Goal: Find specific page/section: Find specific page/section

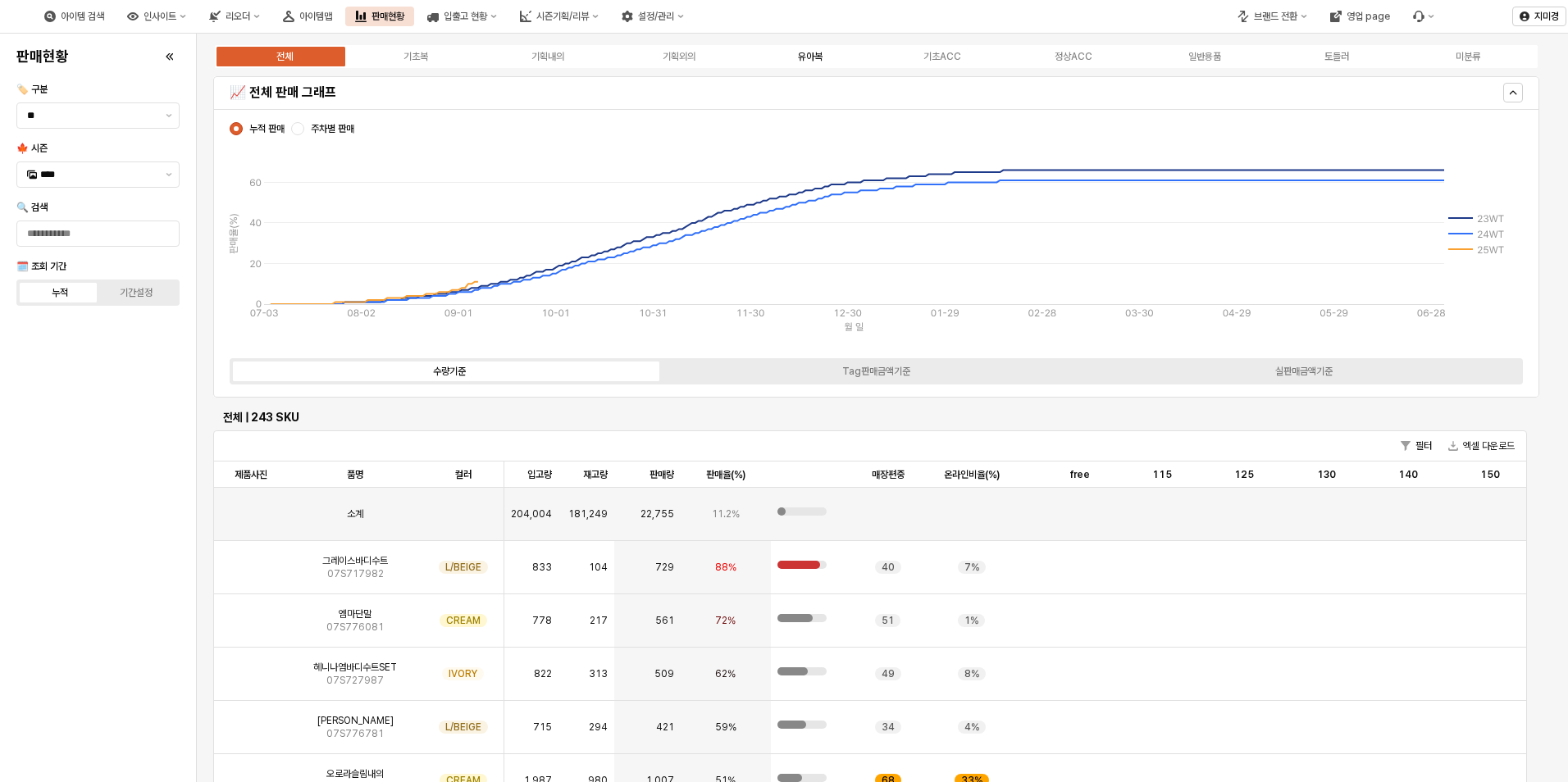
click at [818, 56] on div "유아복" at bounding box center [810, 56] width 25 height 11
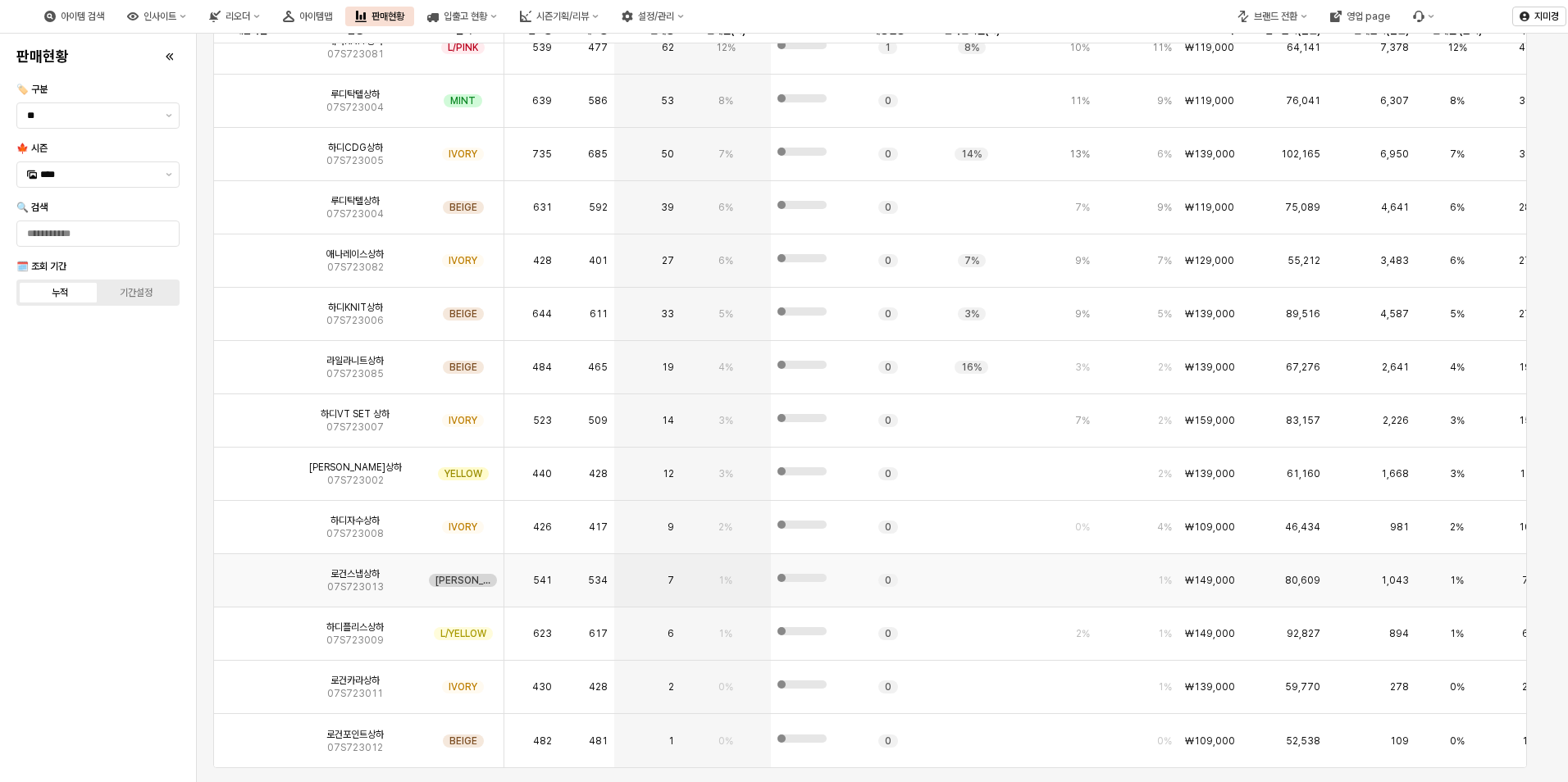
scroll to position [406, 0]
click at [169, 178] on button "제안 사항 표시" at bounding box center [168, 174] width 20 height 25
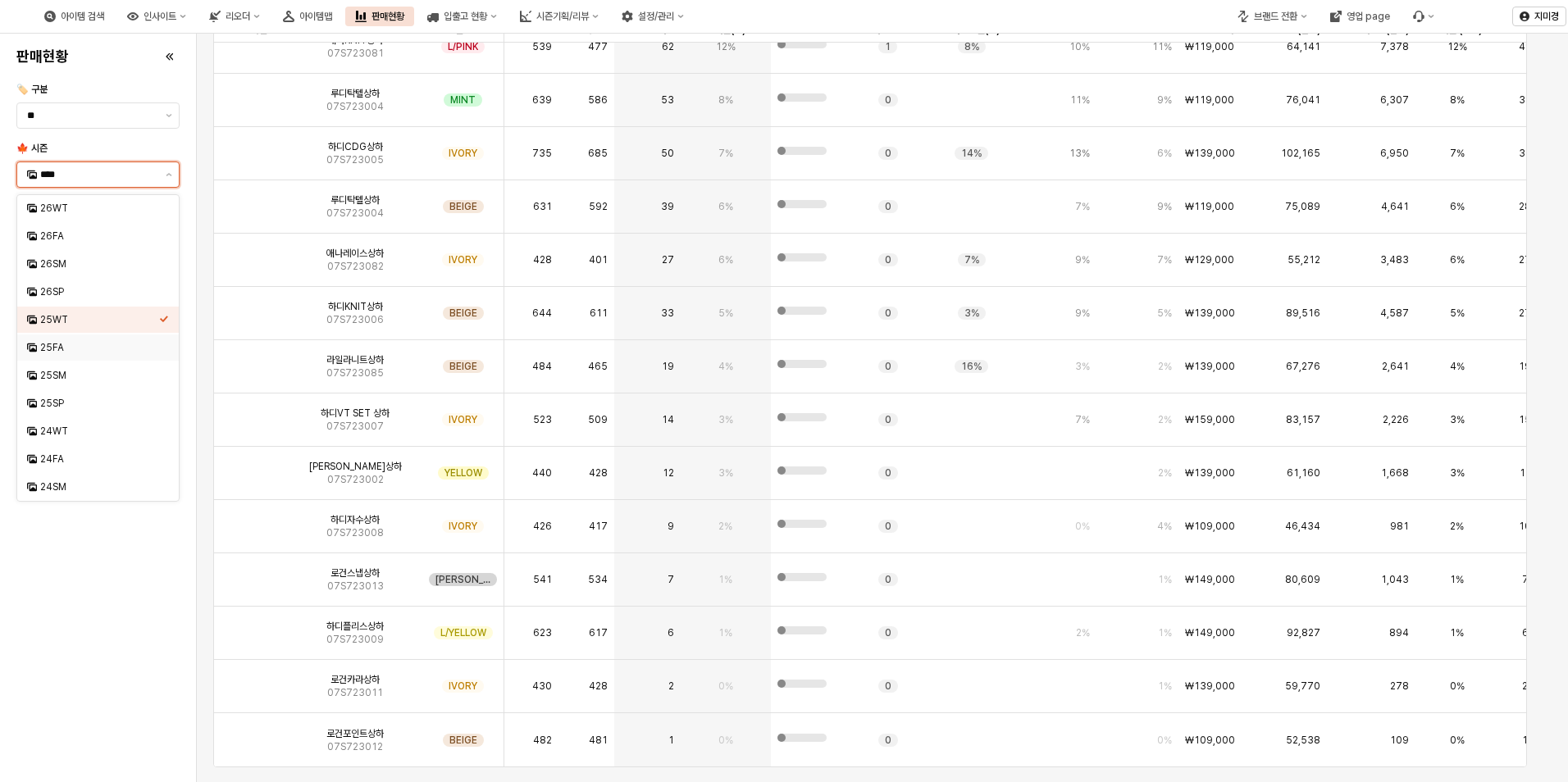
click at [67, 342] on div "25FA" at bounding box center [99, 347] width 119 height 13
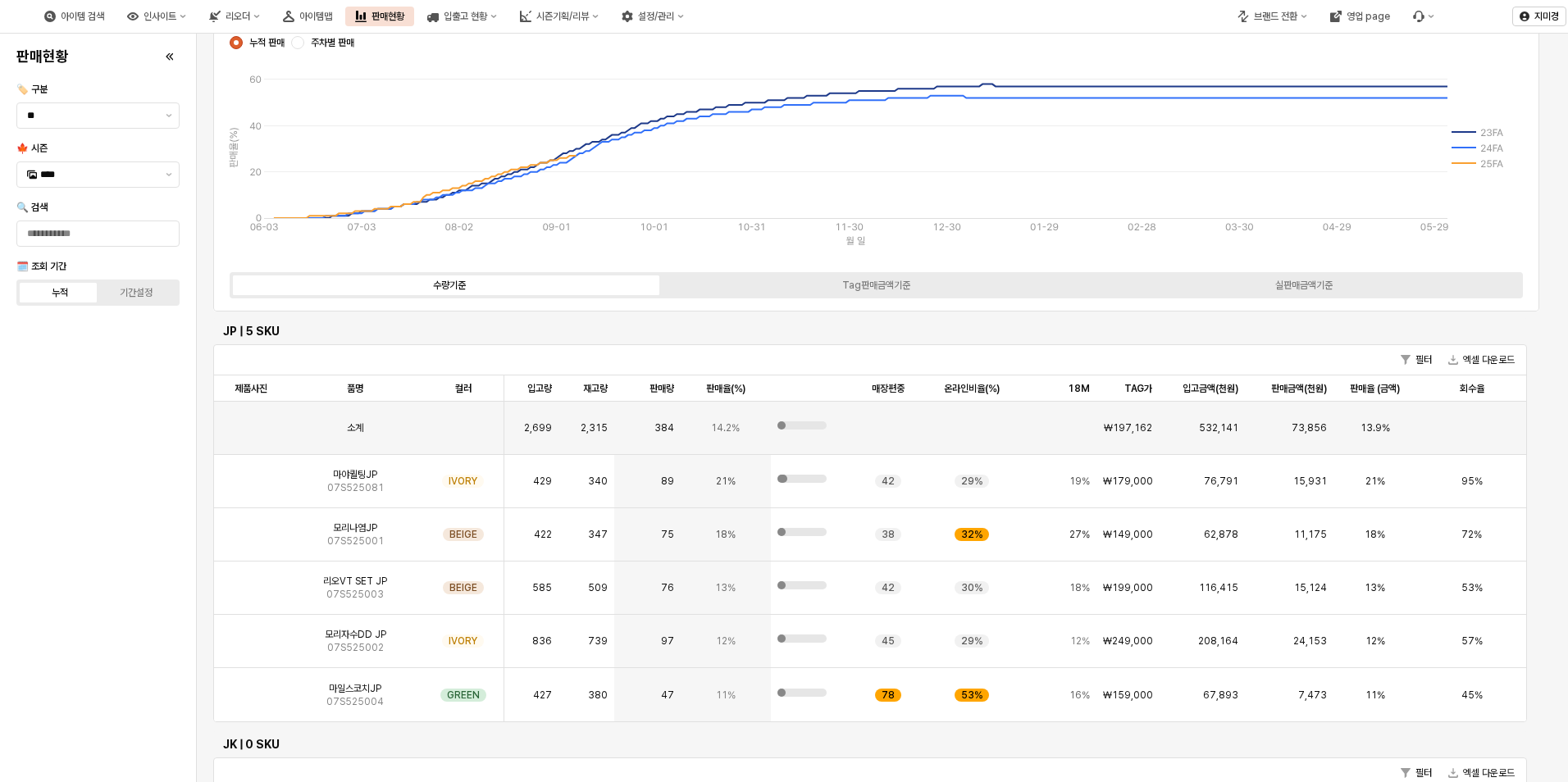
scroll to position [0, 0]
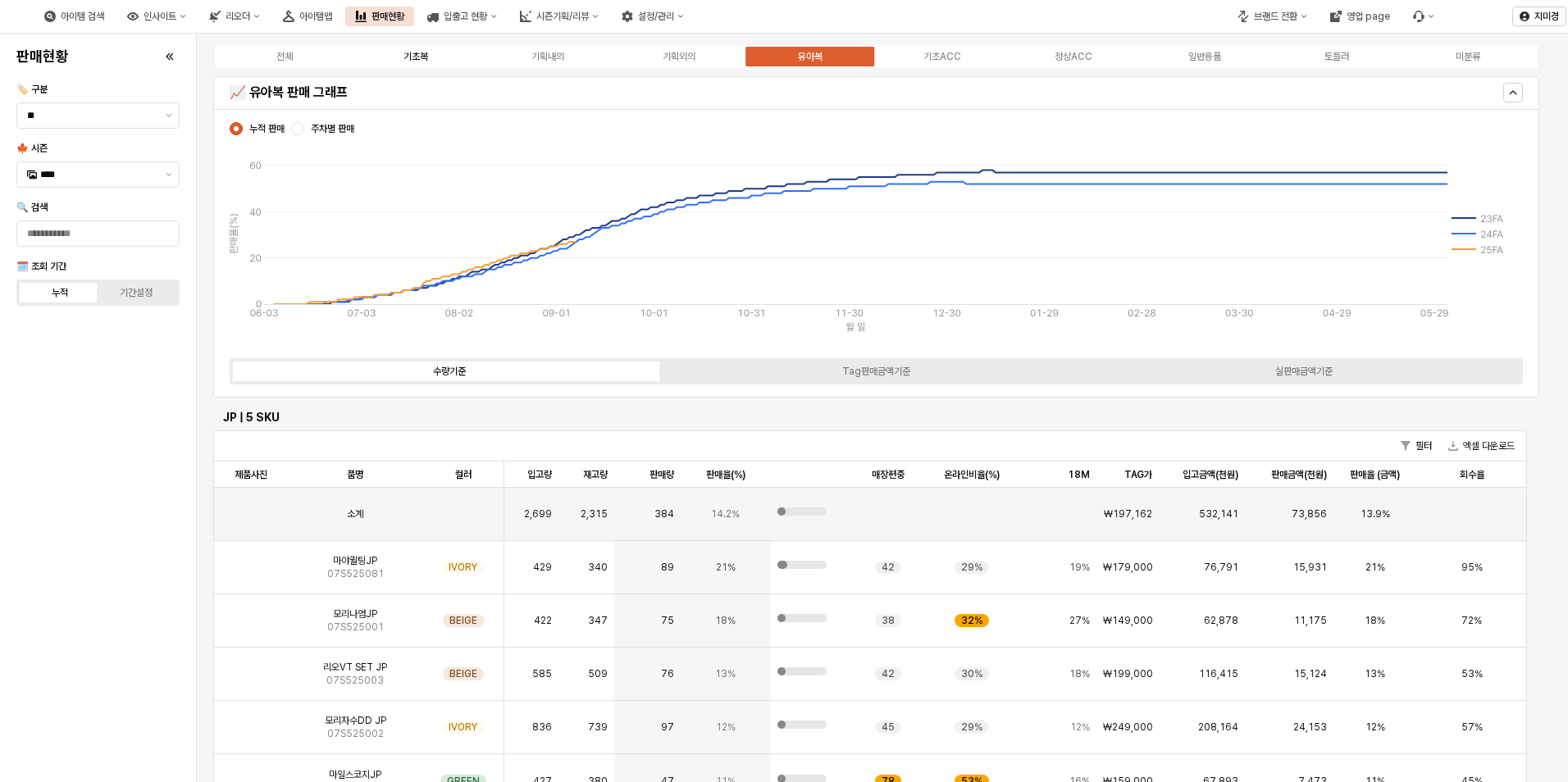
click at [417, 60] on div "기초복" at bounding box center [415, 56] width 25 height 11
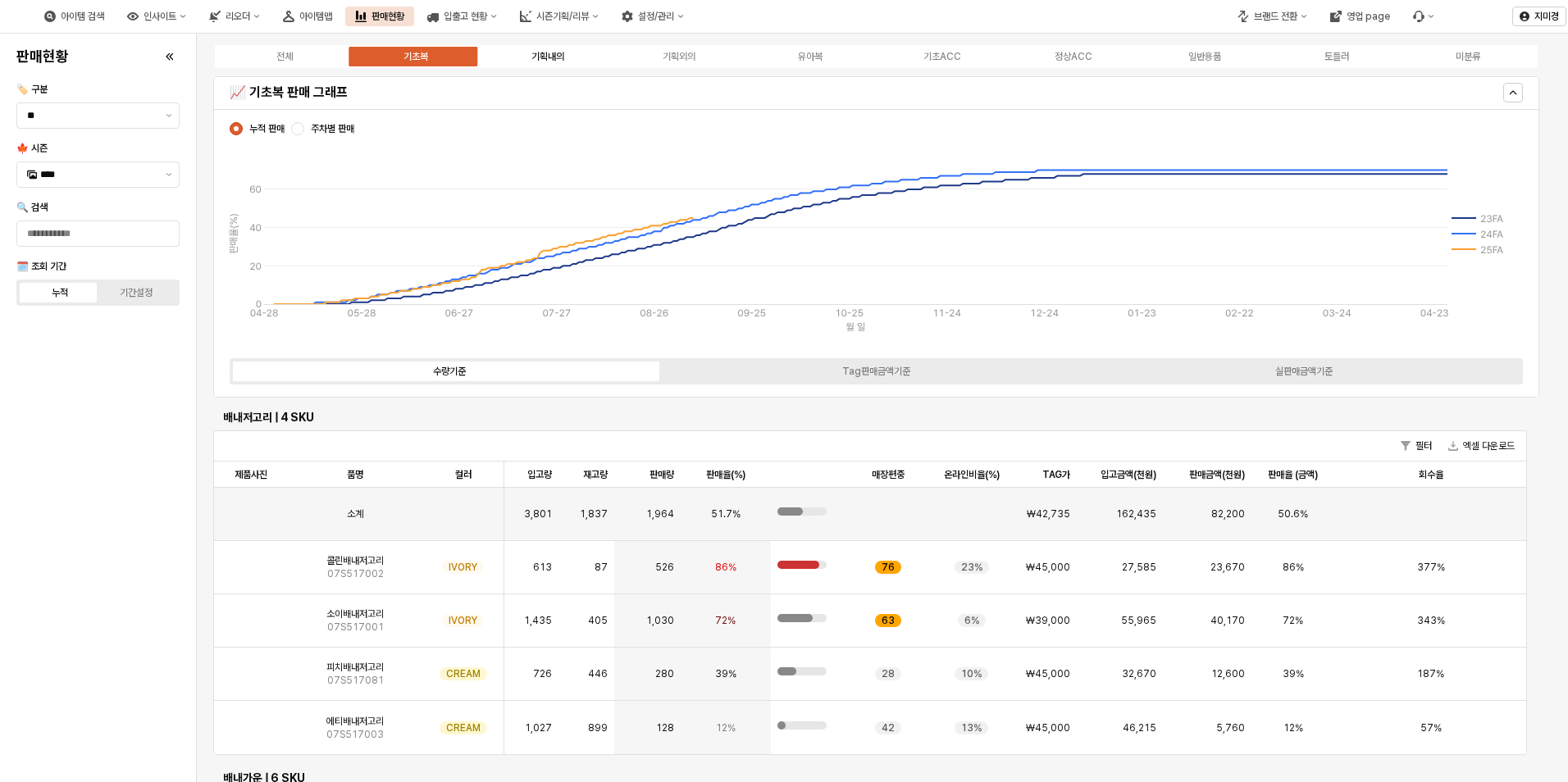
click at [560, 58] on div "기획내의" at bounding box center [548, 56] width 32 height 11
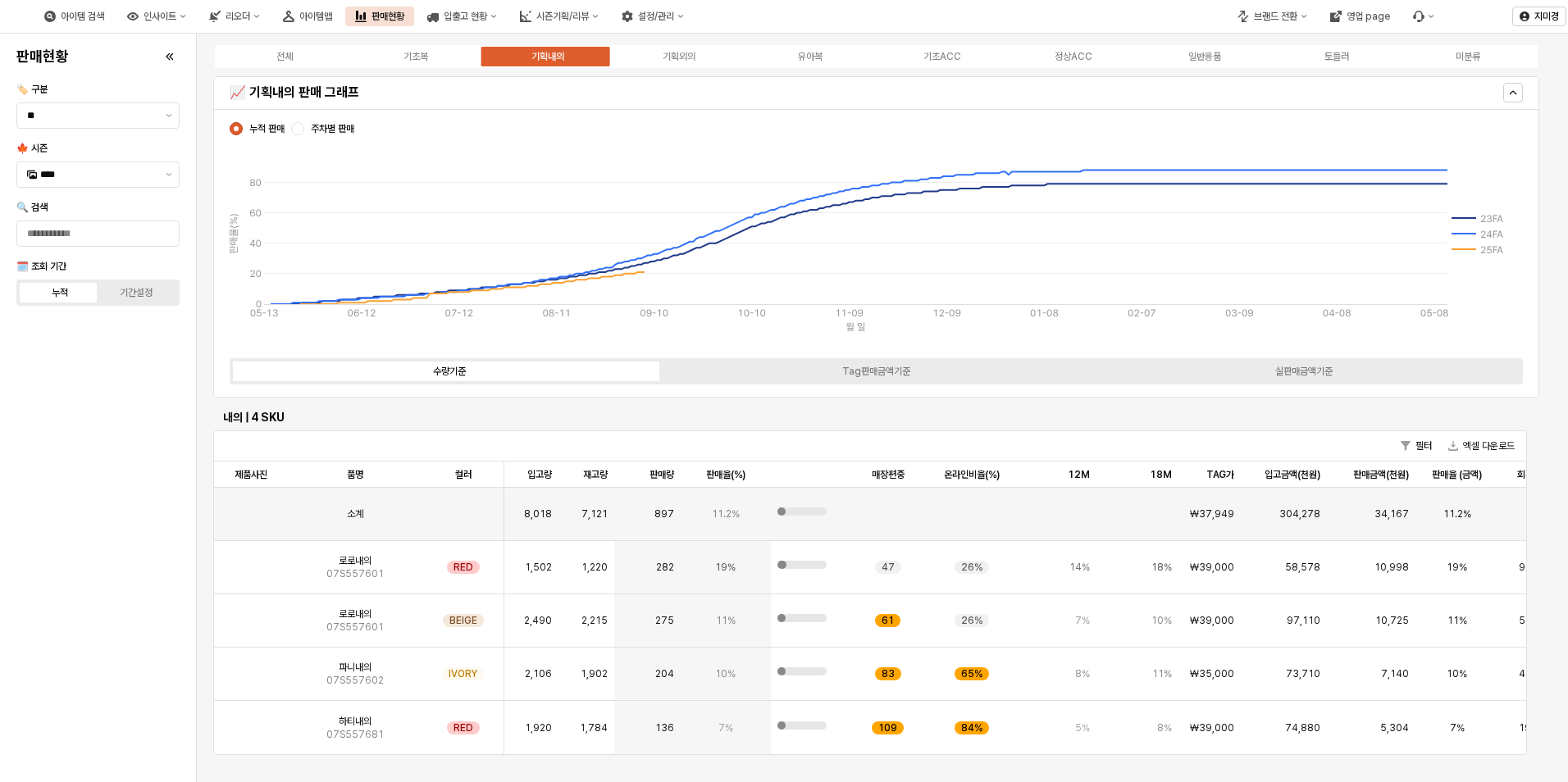
click at [697, 65] on div "전체 기초복 기획내의 기획외의 유아복 기초ACC 정상ACC 일반용품 토들러 미분류" at bounding box center [876, 56] width 1326 height 26
click at [684, 57] on div "기획외의" at bounding box center [678, 56] width 32 height 11
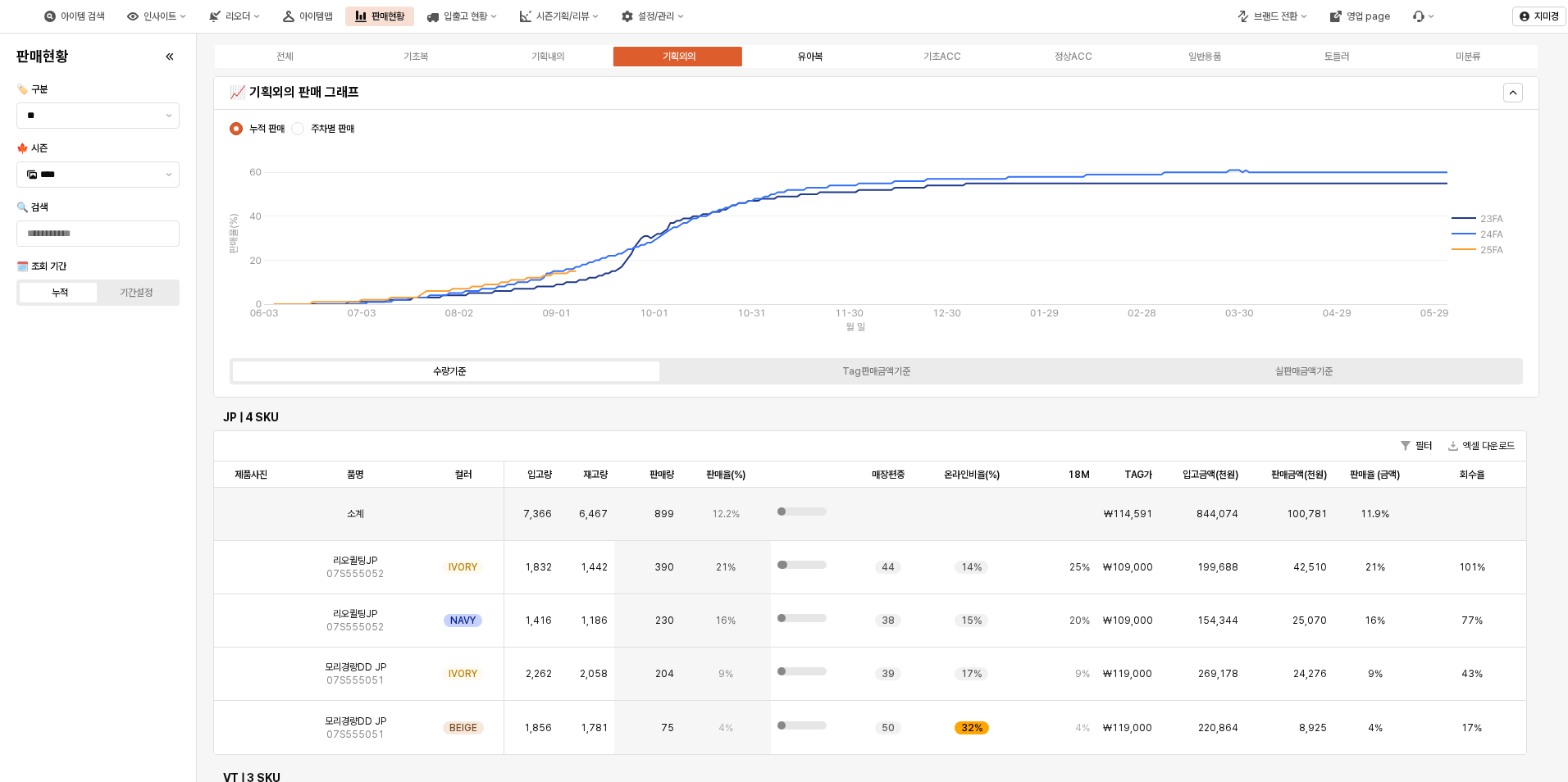
click at [785, 57] on label "유아복" at bounding box center [810, 56] width 132 height 15
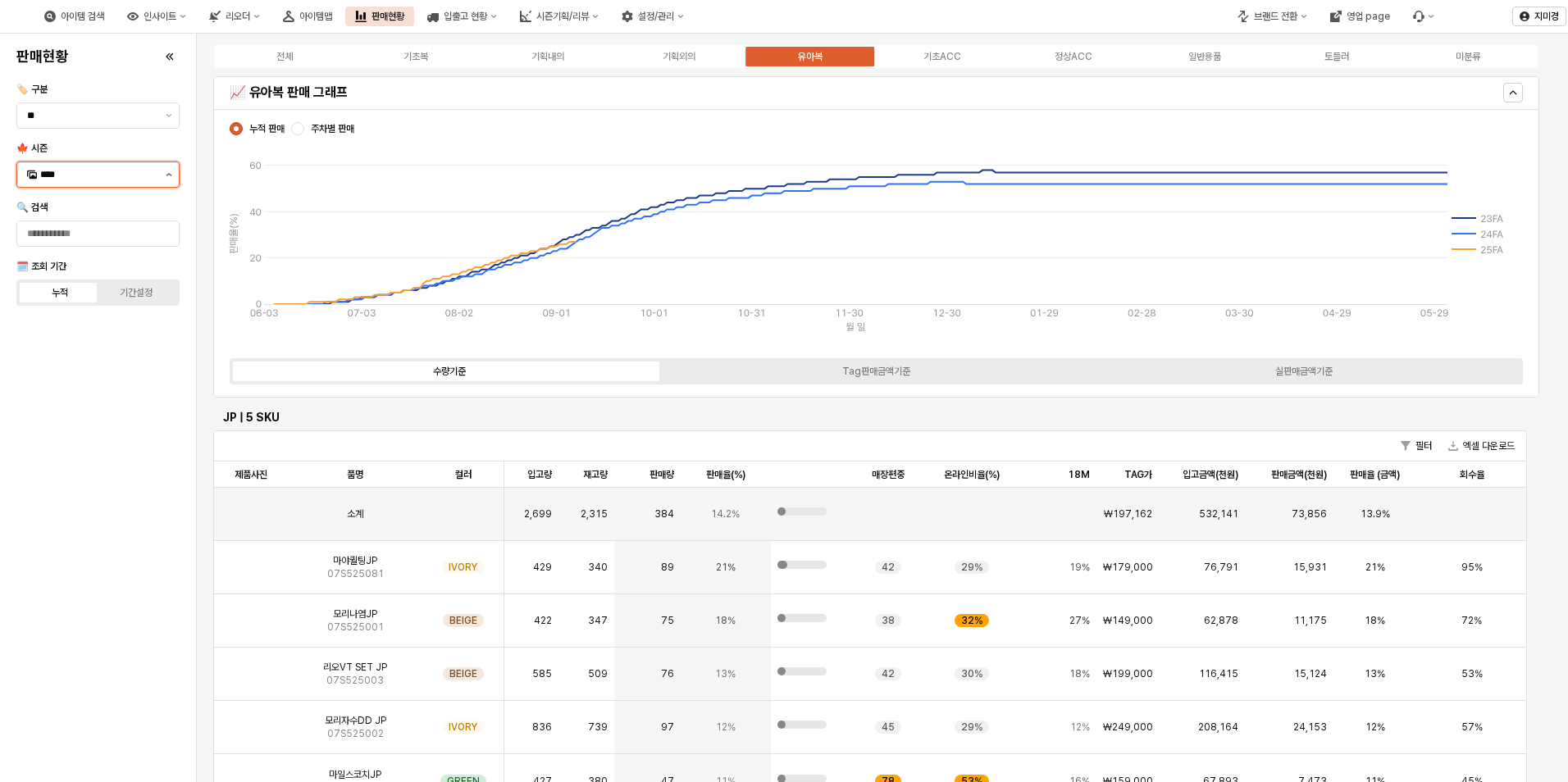
click at [162, 167] on button "제안 사항 표시" at bounding box center [168, 174] width 20 height 25
click at [76, 326] on div "25WT" at bounding box center [99, 320] width 119 height 13
type input "****"
